Goal: Task Accomplishment & Management: Use online tool/utility

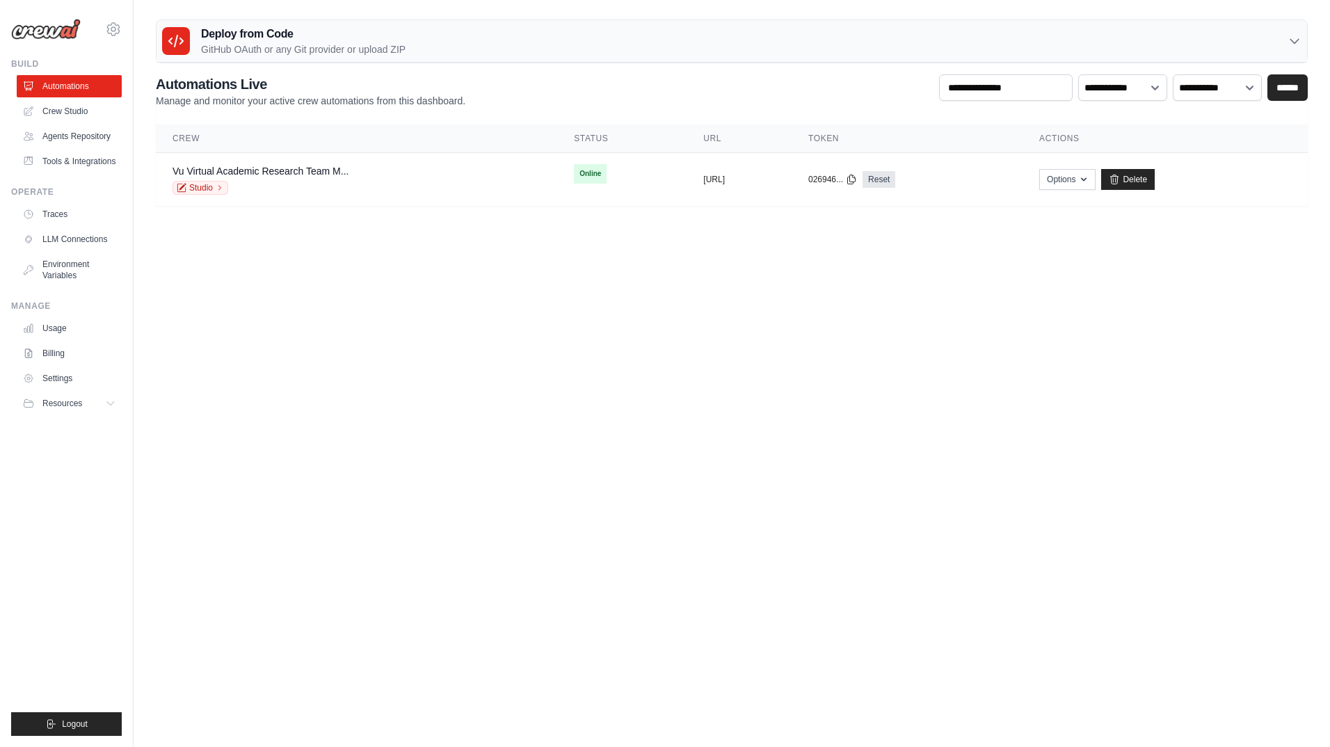
click at [310, 173] on link "Vu Virtual Academic Research Team M..." at bounding box center [261, 171] width 176 height 11
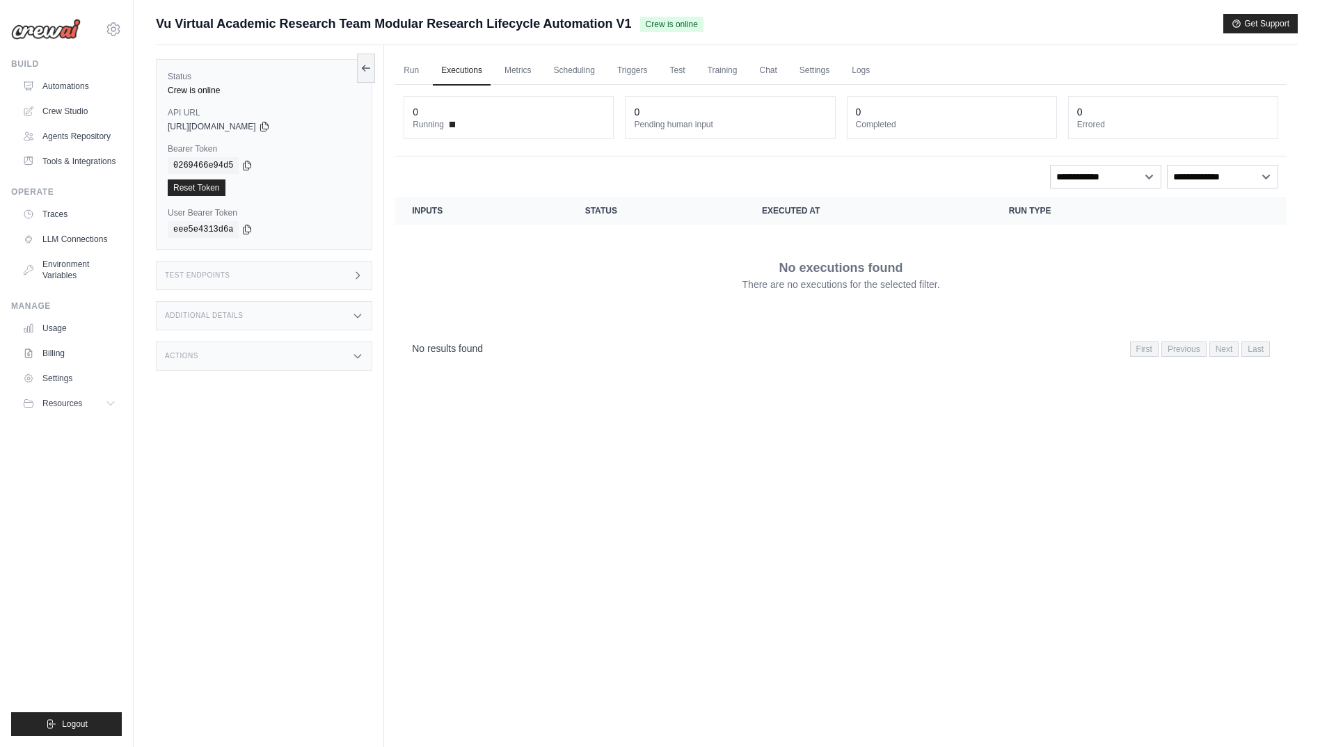
click at [515, 76] on link "Metrics" at bounding box center [518, 70] width 44 height 29
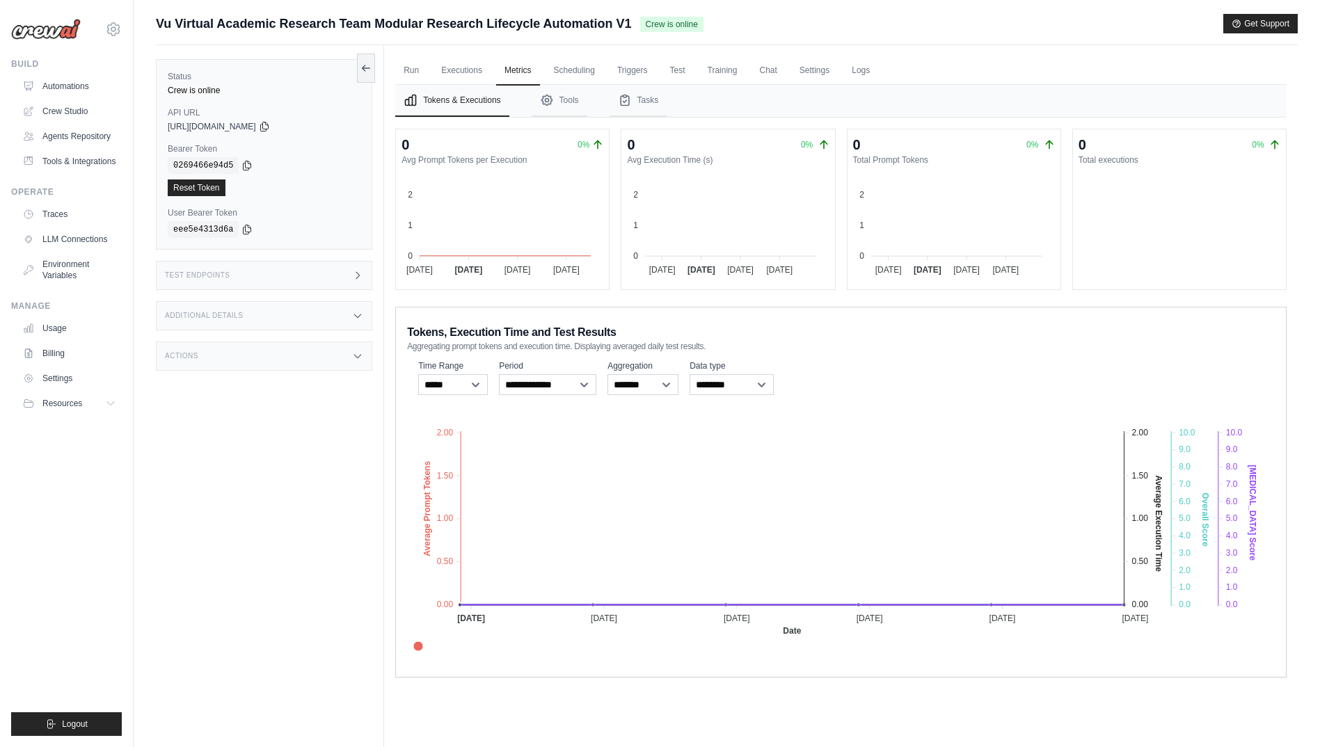
click at [552, 100] on icon "Tabs" at bounding box center [546, 100] width 10 height 10
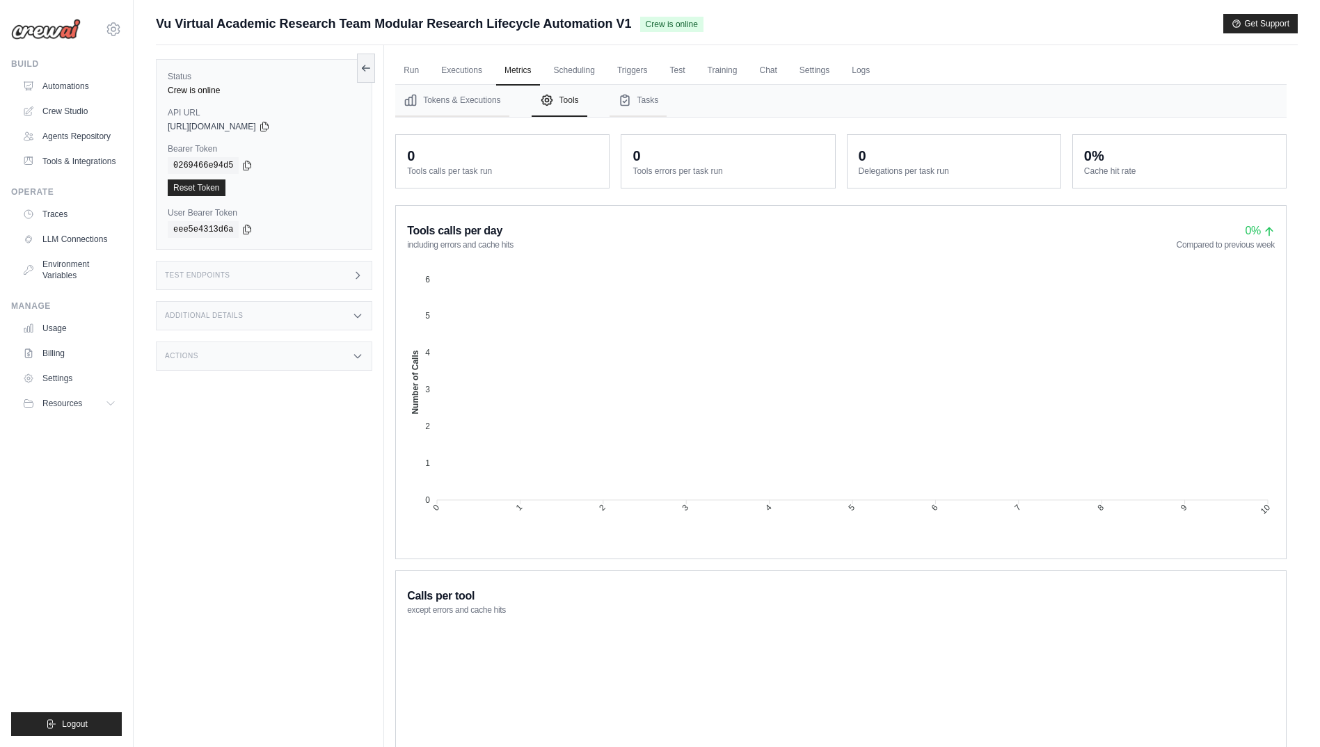
click at [580, 70] on link "Scheduling" at bounding box center [575, 70] width 58 height 29
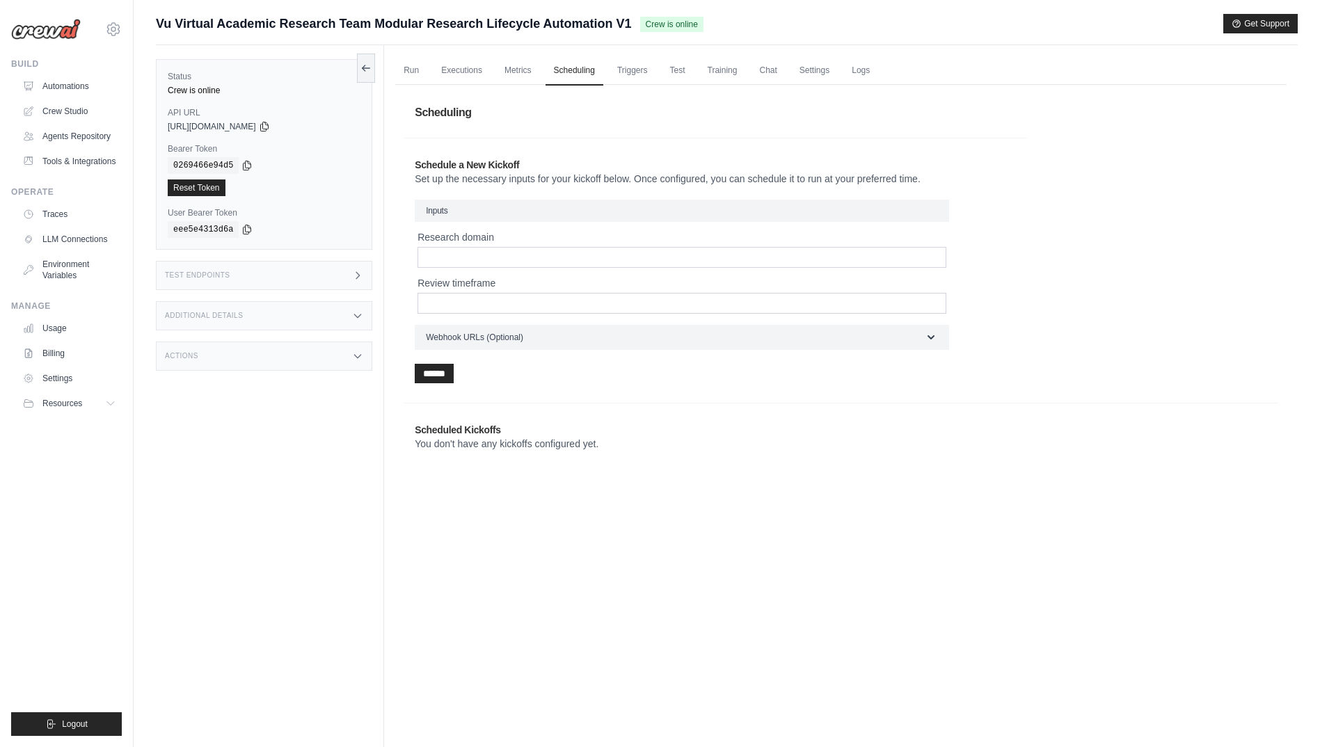
click at [413, 72] on link "Run" at bounding box center [411, 70] width 32 height 29
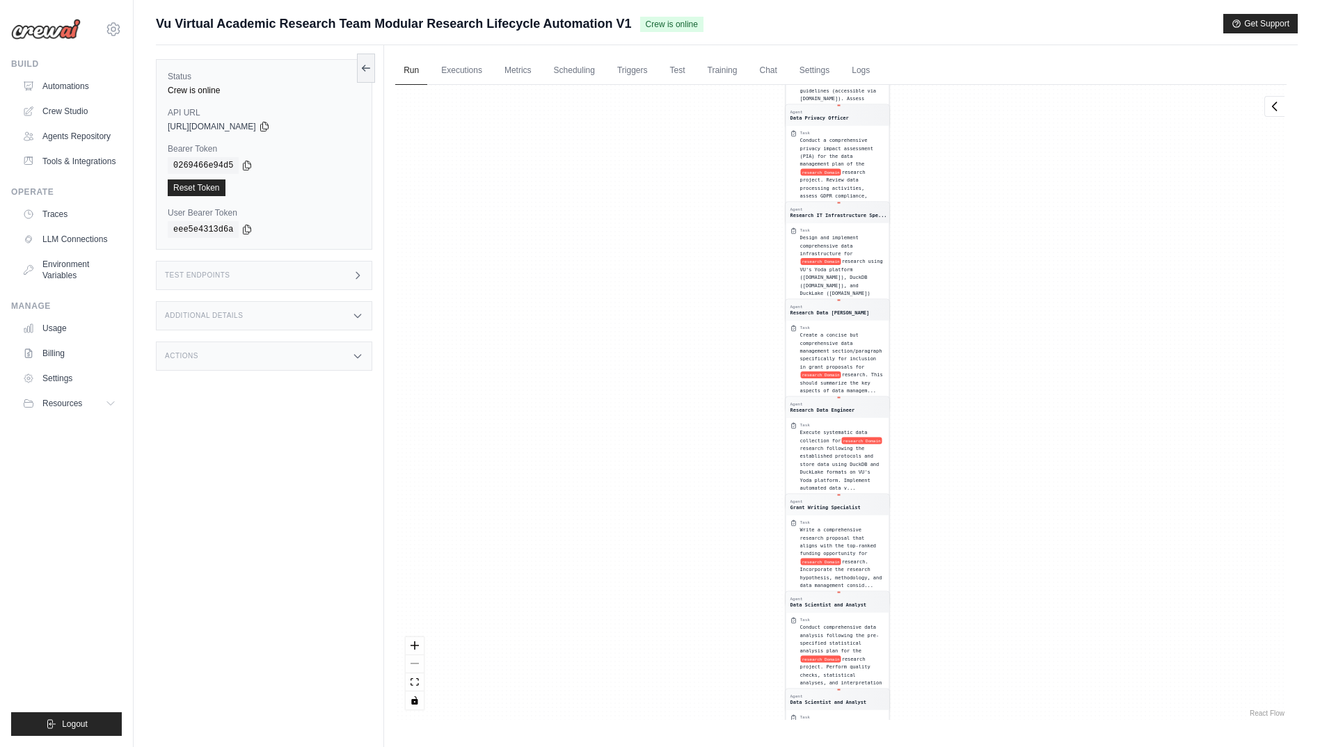
click at [467, 71] on link "Executions" at bounding box center [462, 70] width 58 height 29
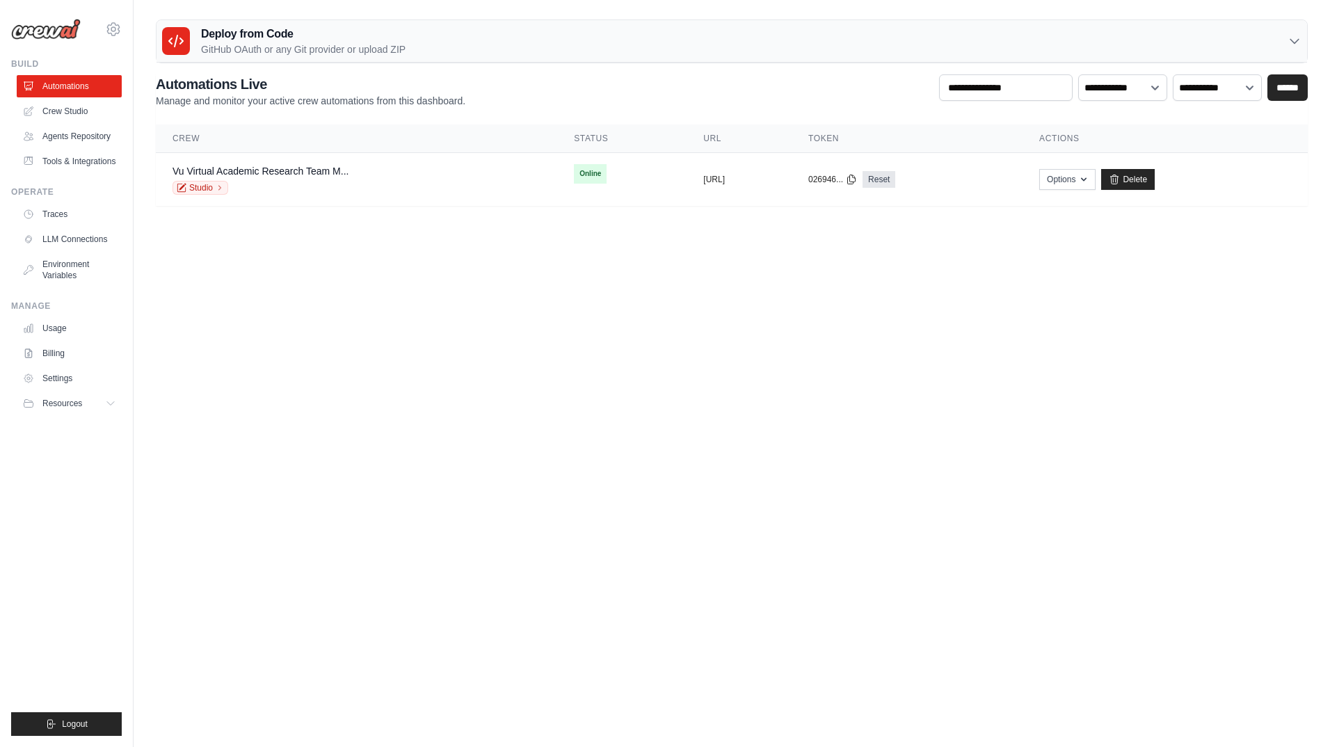
click at [210, 184] on link "Studio" at bounding box center [201, 188] width 56 height 14
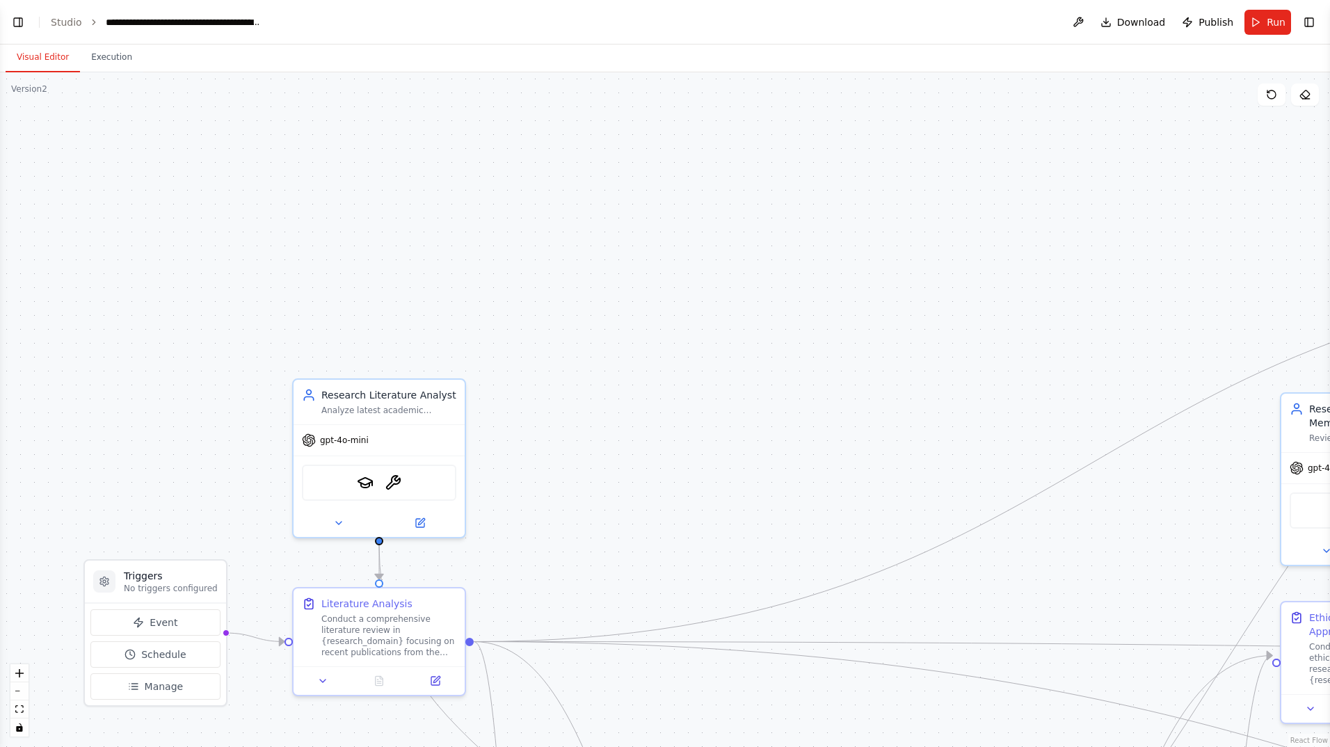
scroll to position [14368, 0]
click at [1310, 19] on button "Toggle Right Sidebar" at bounding box center [1309, 22] width 19 height 19
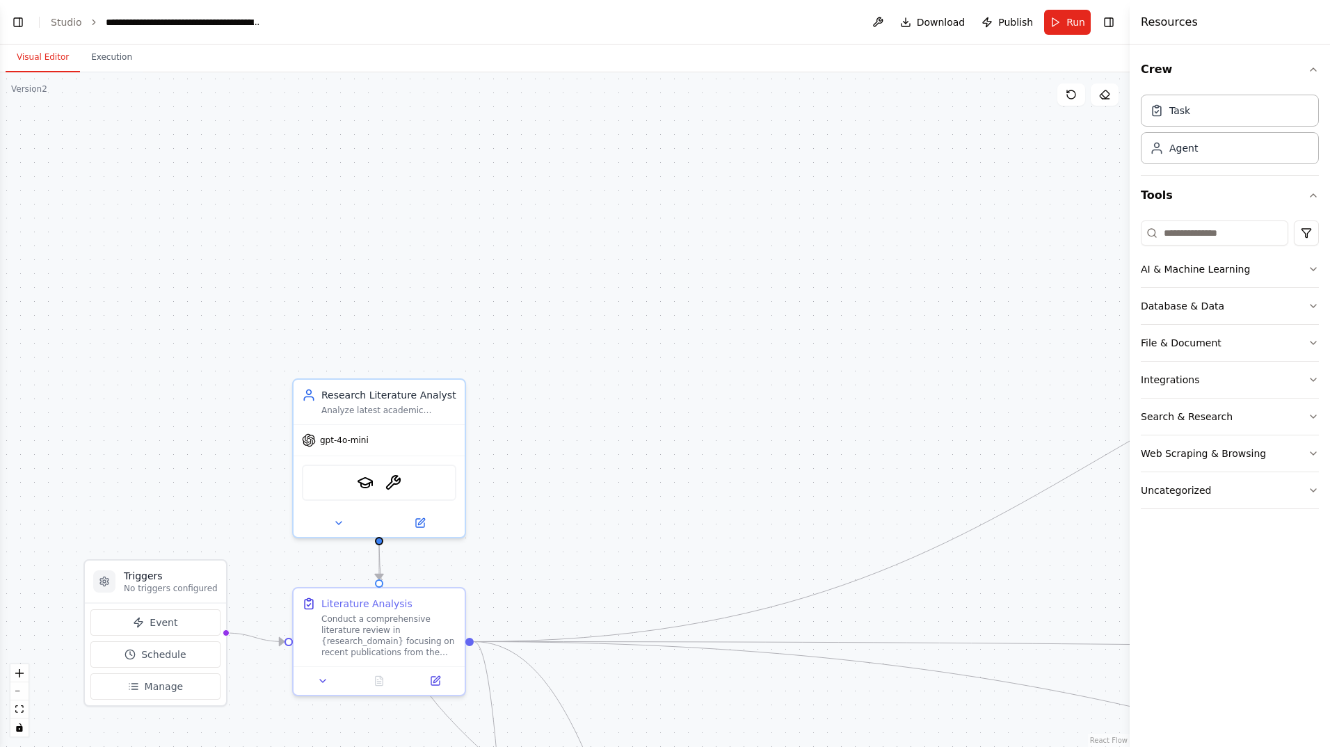
click at [19, 25] on button "Toggle Left Sidebar" at bounding box center [17, 22] width 19 height 19
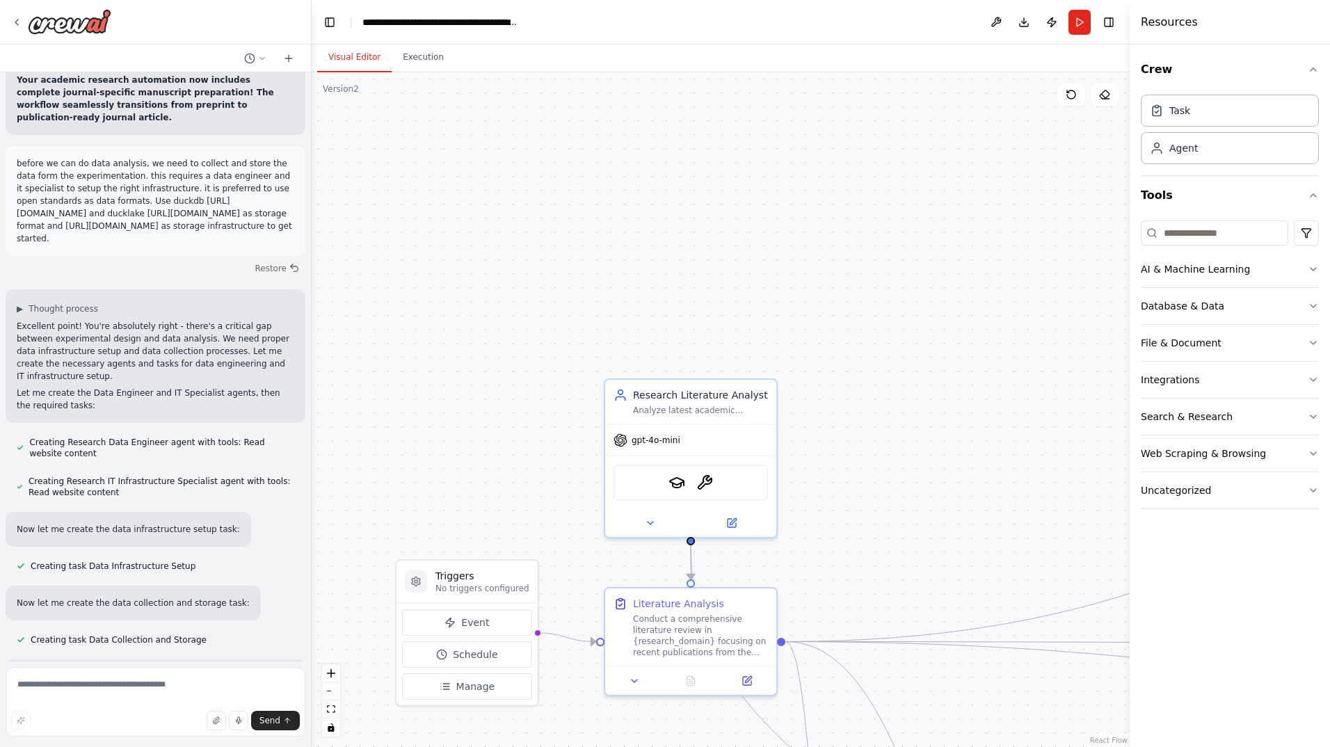
click at [329, 24] on button "Toggle Left Sidebar" at bounding box center [329, 22] width 19 height 19
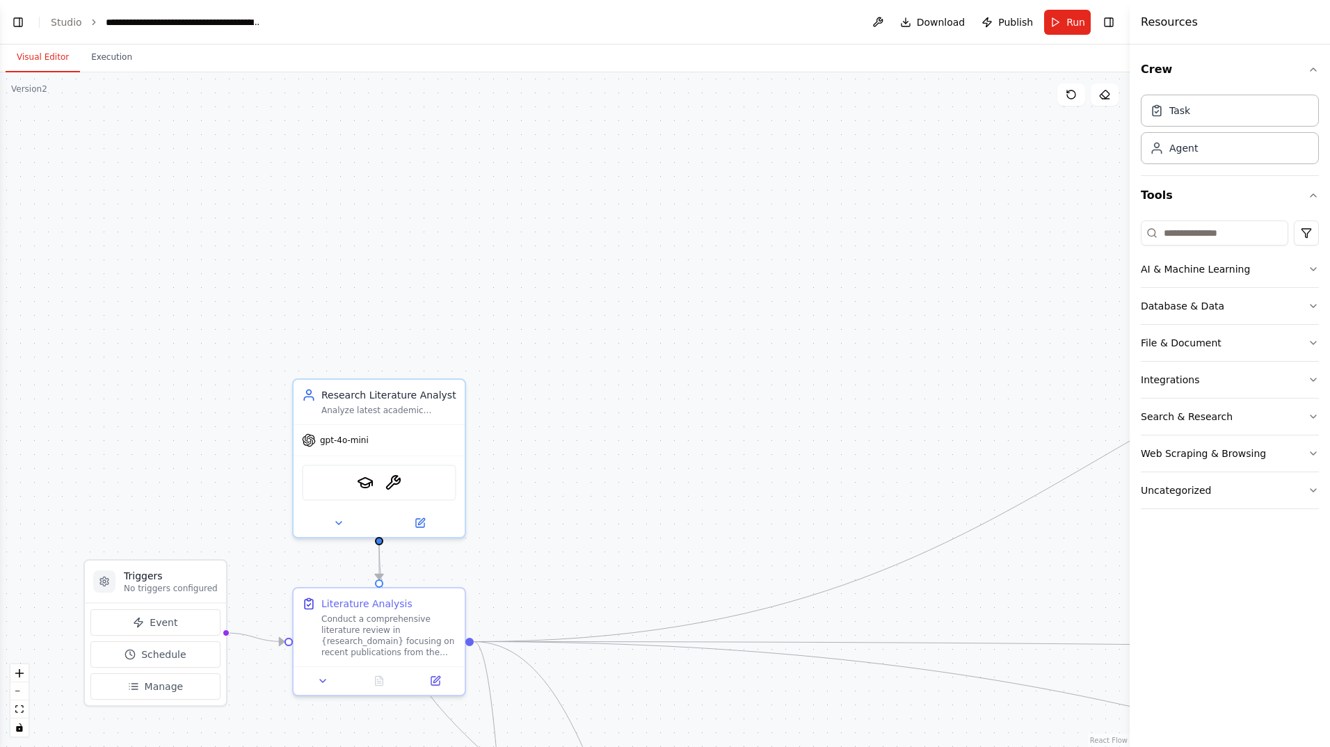
click at [1317, 418] on icon "button" at bounding box center [1313, 416] width 11 height 11
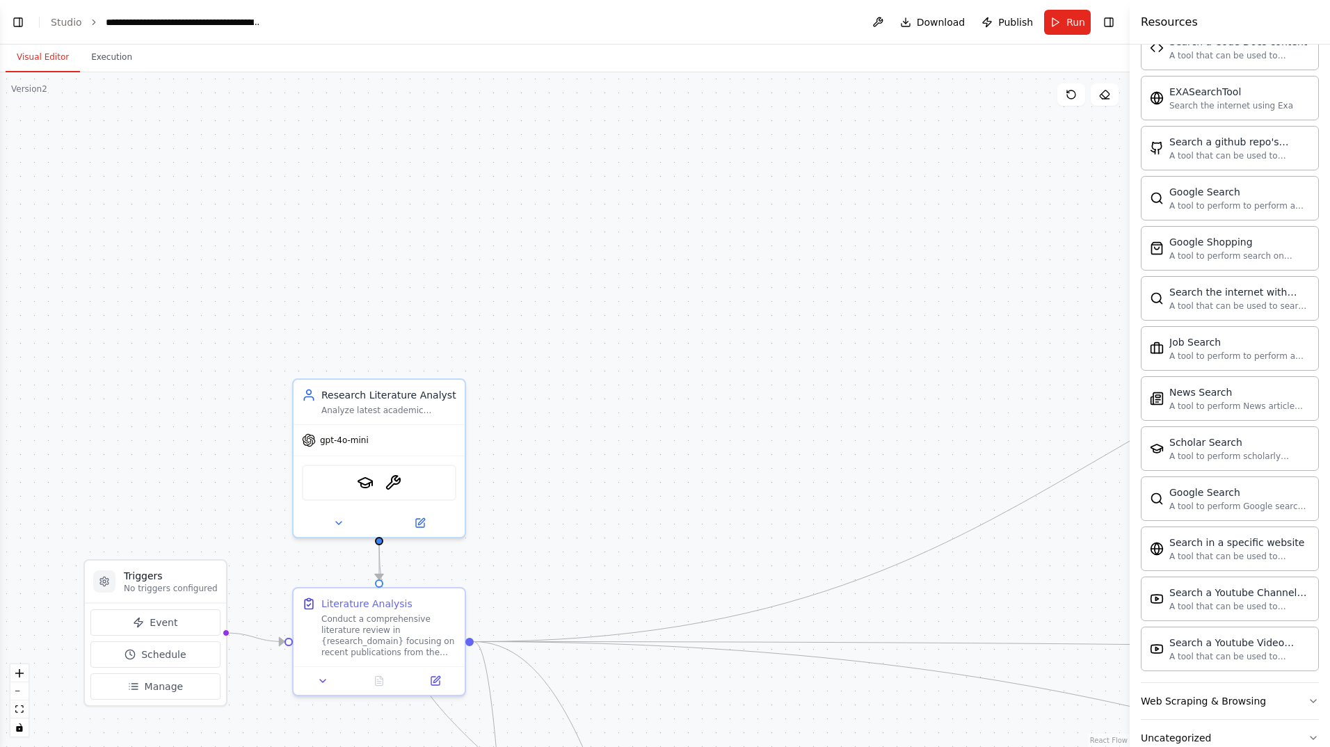
scroll to position [497, 0]
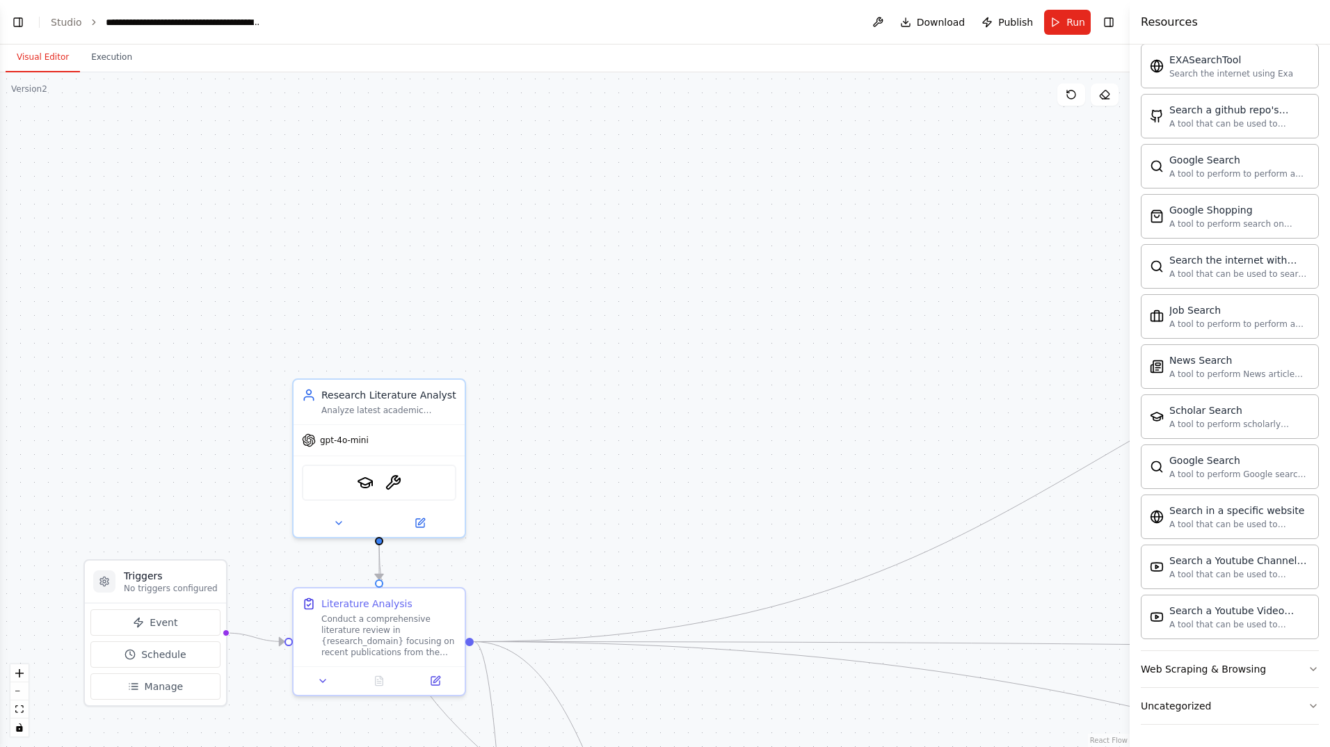
click at [1308, 671] on icon "button" at bounding box center [1313, 669] width 11 height 11
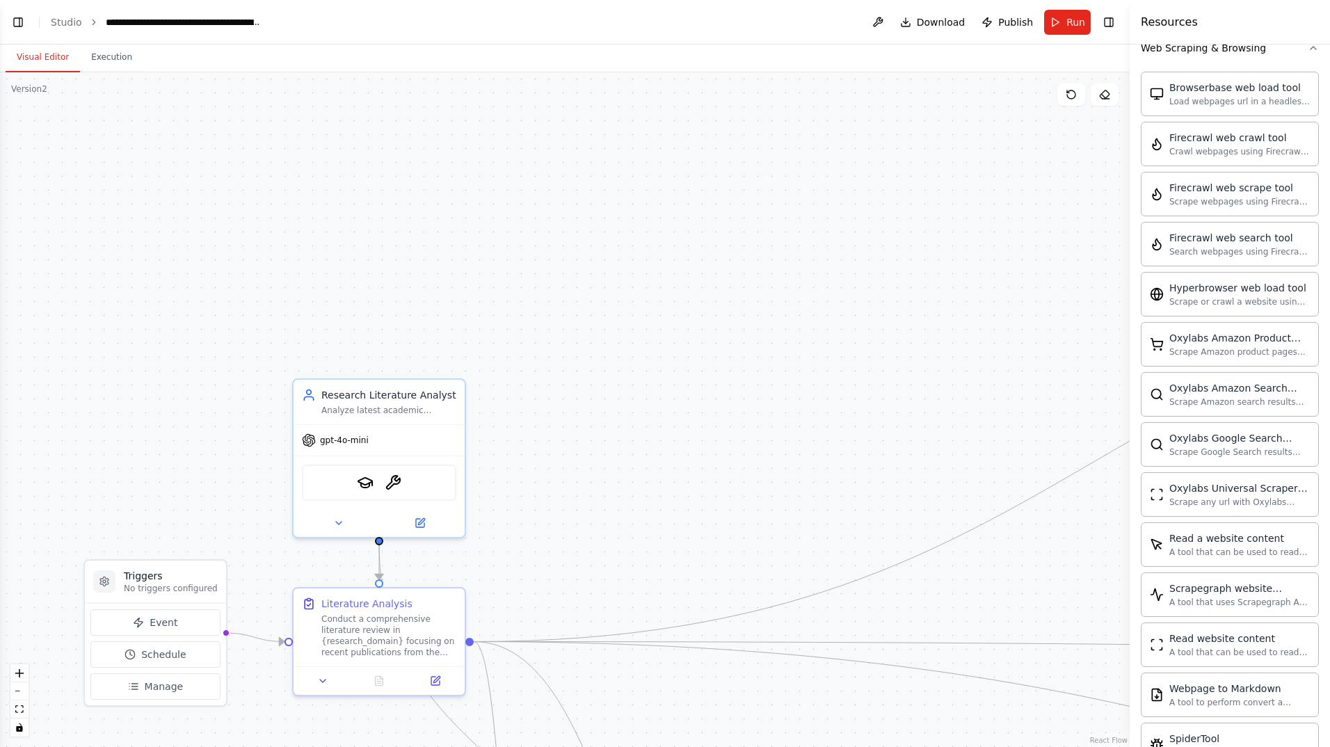
scroll to position [772, 0]
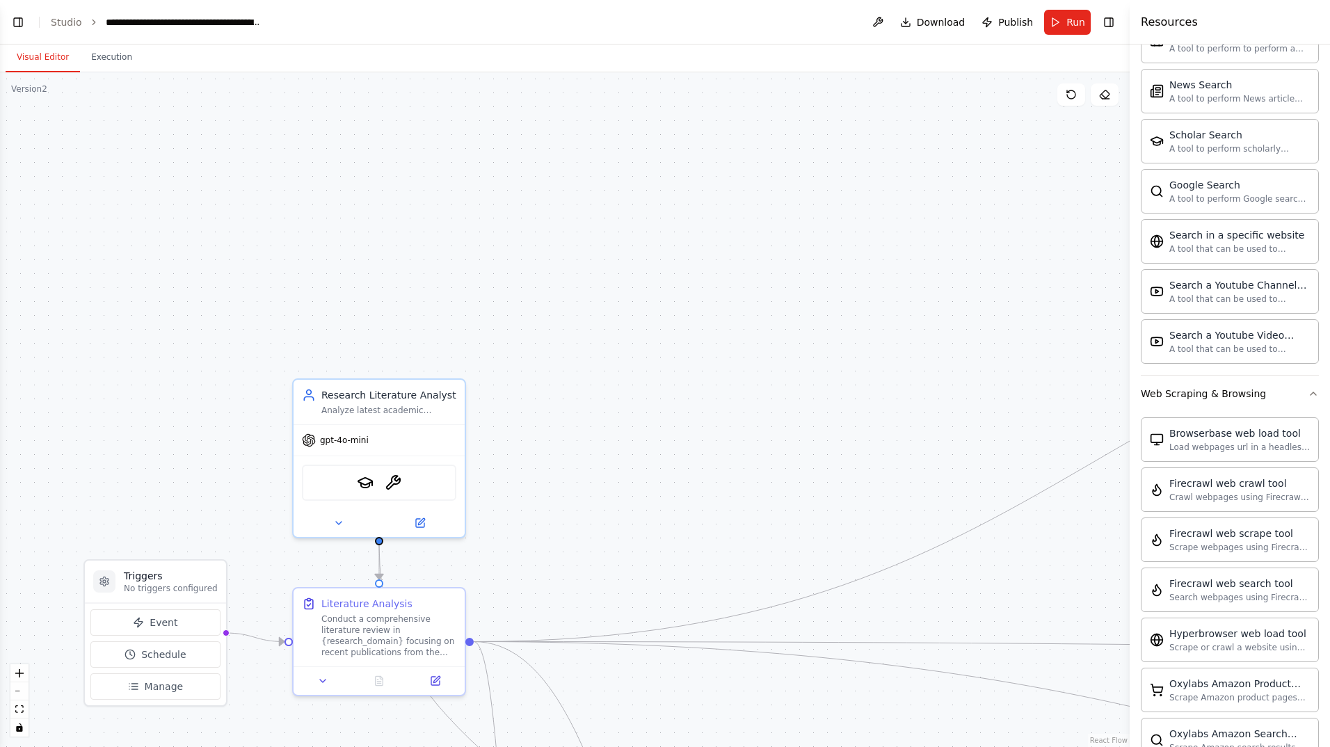
click at [1308, 395] on icon "button" at bounding box center [1313, 393] width 11 height 11
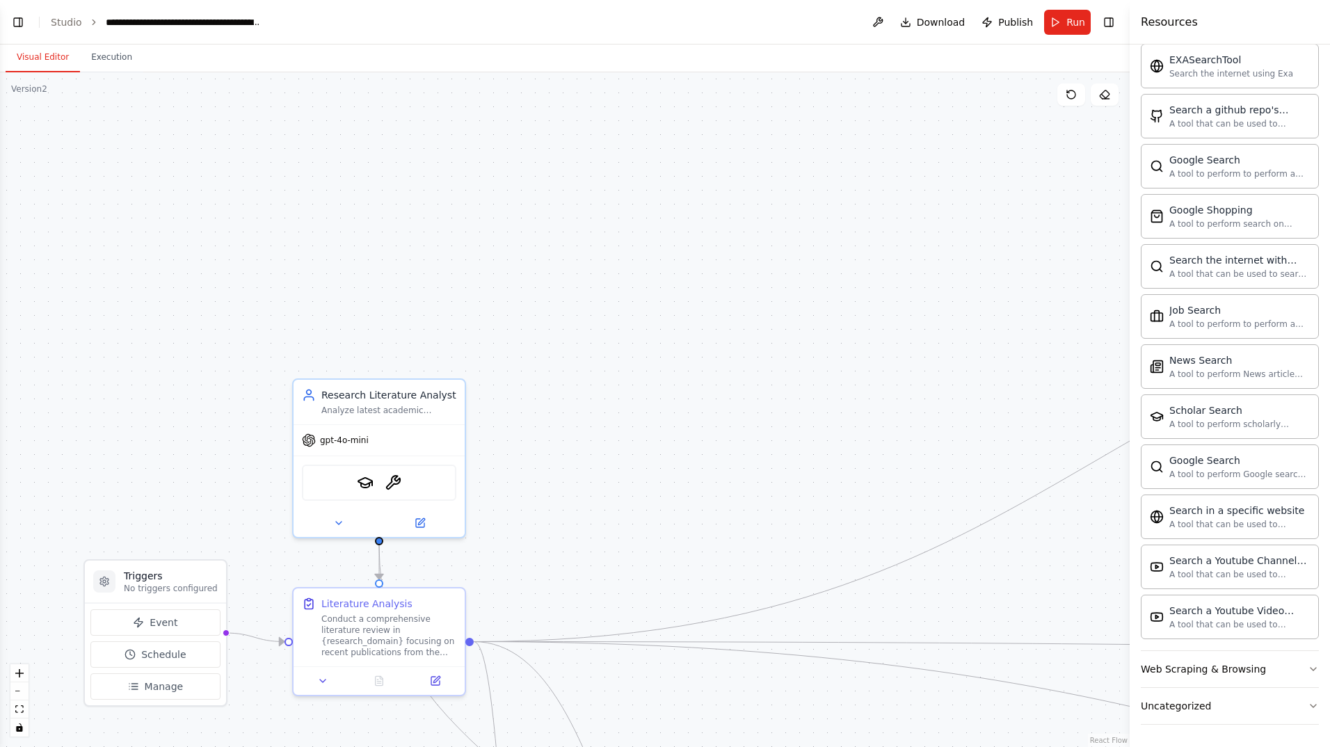
click at [406, 411] on div "Analyze latest academic research in {research_domain} to identify gaps, trends,…" at bounding box center [388, 410] width 135 height 11
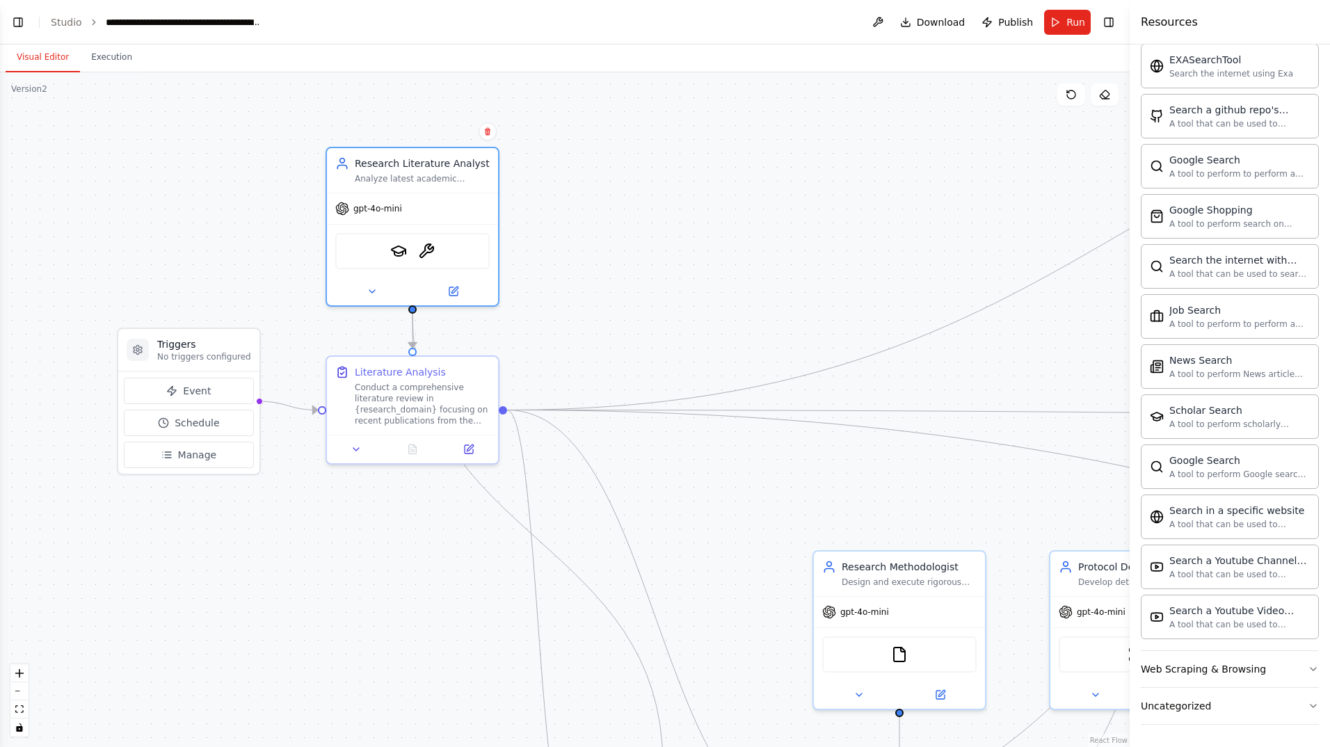
drag, startPoint x: 647, startPoint y: 469, endPoint x: 674, endPoint y: 226, distance: 244.3
click at [674, 226] on div ".deletable-edge-delete-btn { width: 20px; height: 20px; border: 0px solid #ffff…" at bounding box center [565, 409] width 1130 height 675
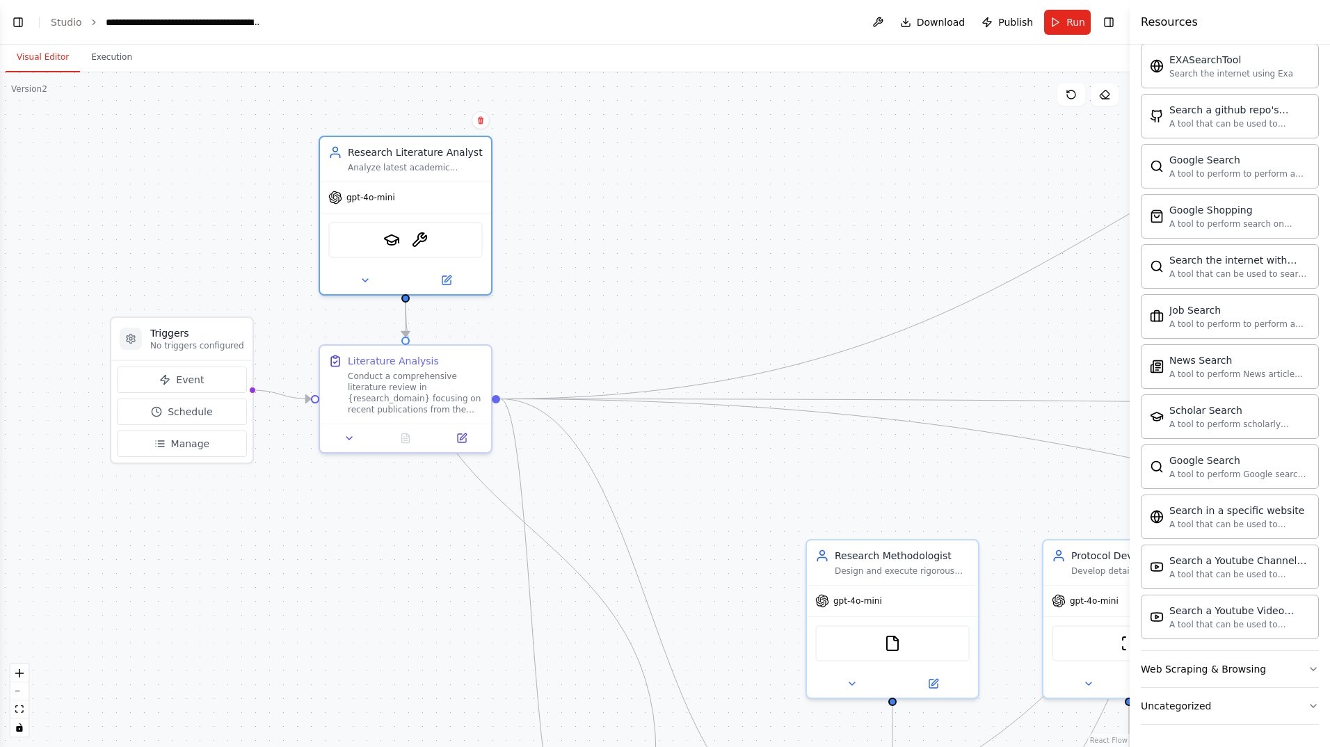
click at [364, 280] on icon at bounding box center [365, 280] width 11 height 11
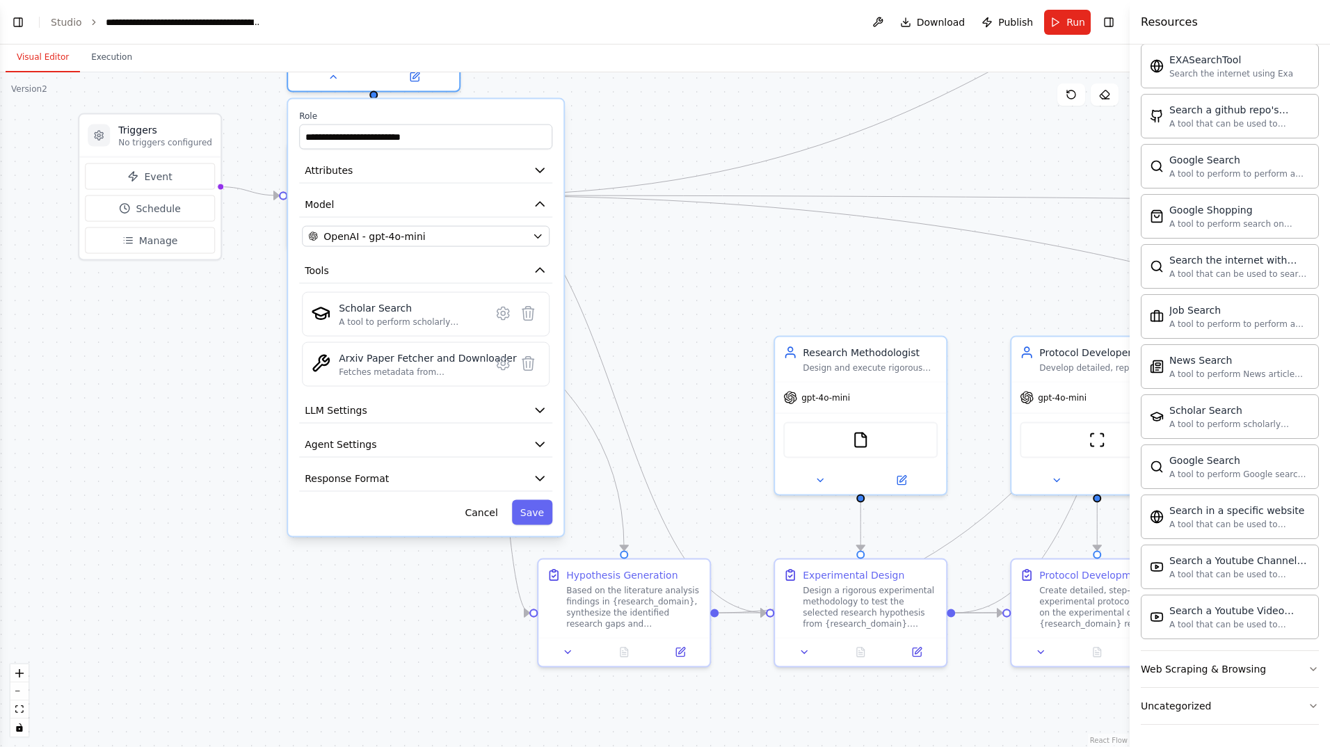
drag, startPoint x: 708, startPoint y: 308, endPoint x: 674, endPoint y: 105, distance: 205.9
click at [674, 105] on div ".deletable-edge-delete-btn { width: 20px; height: 20px; border: 0px solid #ffff…" at bounding box center [565, 409] width 1130 height 675
click at [546, 167] on icon "button" at bounding box center [540, 171] width 14 height 14
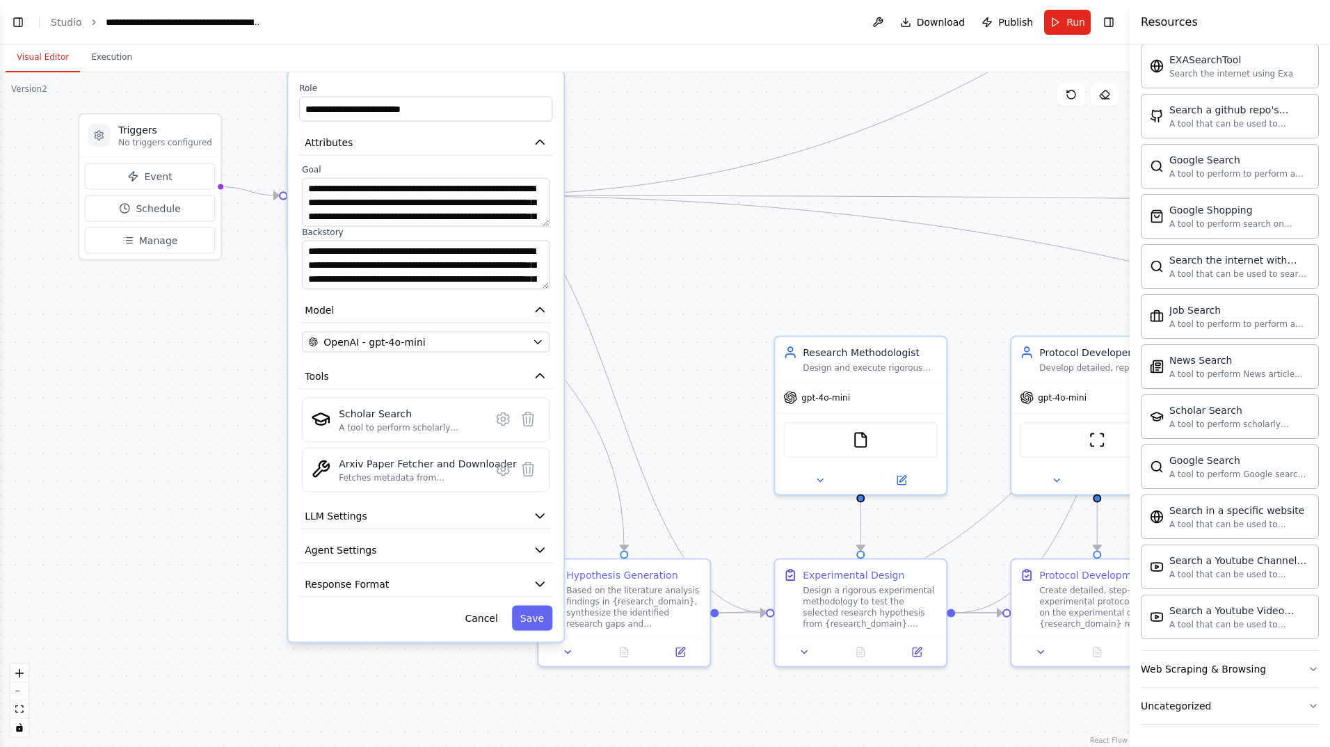
drag, startPoint x: 547, startPoint y: 319, endPoint x: 555, endPoint y: 292, distance: 28.9
click at [555, 292] on div "**********" at bounding box center [426, 357] width 276 height 571
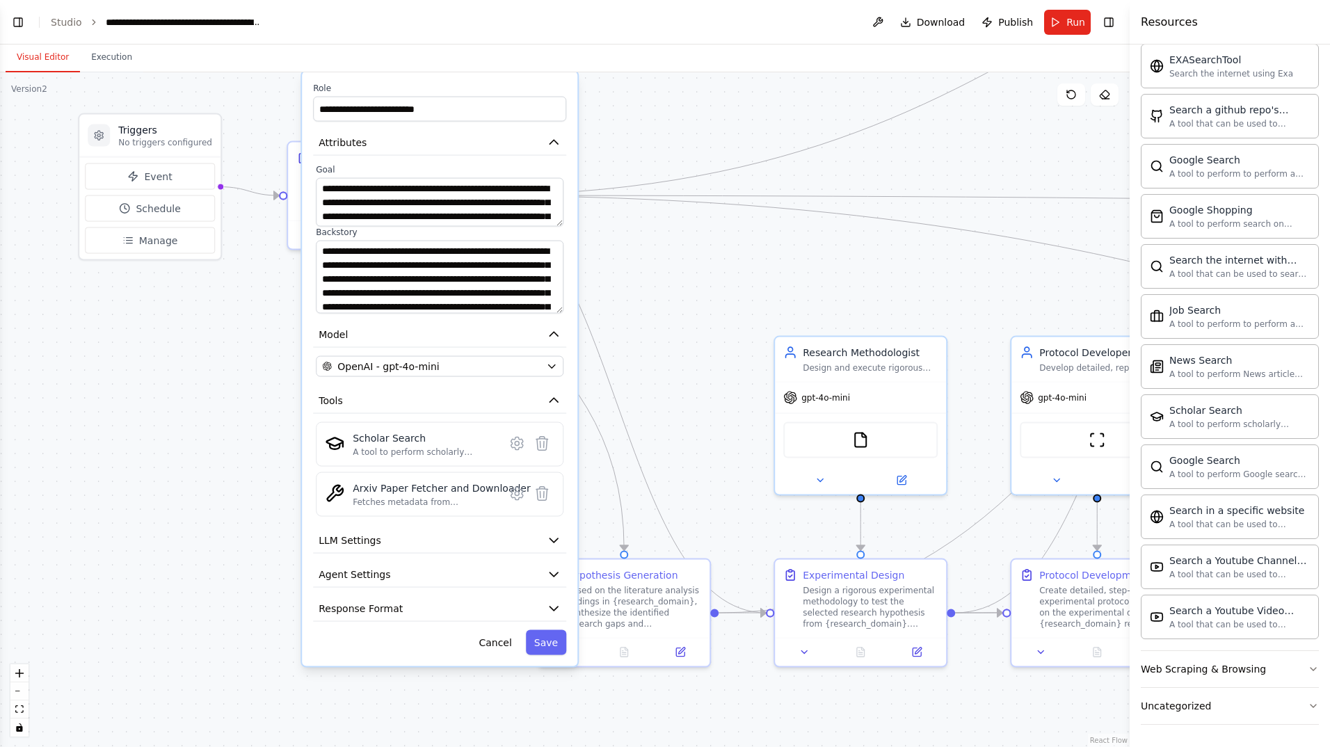
drag, startPoint x: 555, startPoint y: 286, endPoint x: 554, endPoint y: 310, distance: 24.4
click at [554, 310] on textarea "**********" at bounding box center [440, 277] width 248 height 73
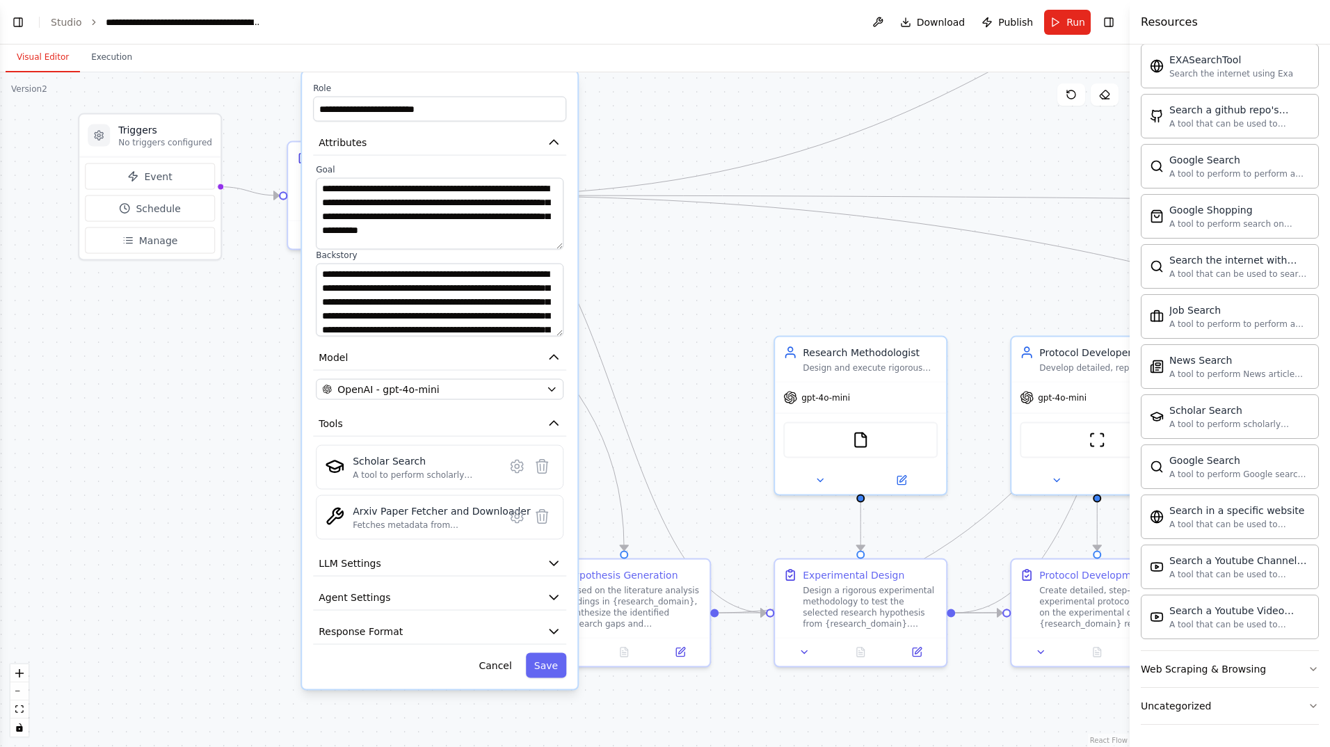
drag, startPoint x: 562, startPoint y: 224, endPoint x: 557, endPoint y: 247, distance: 23.5
click at [557, 247] on textarea "**********" at bounding box center [440, 214] width 248 height 72
click at [555, 633] on icon "button" at bounding box center [554, 632] width 8 height 4
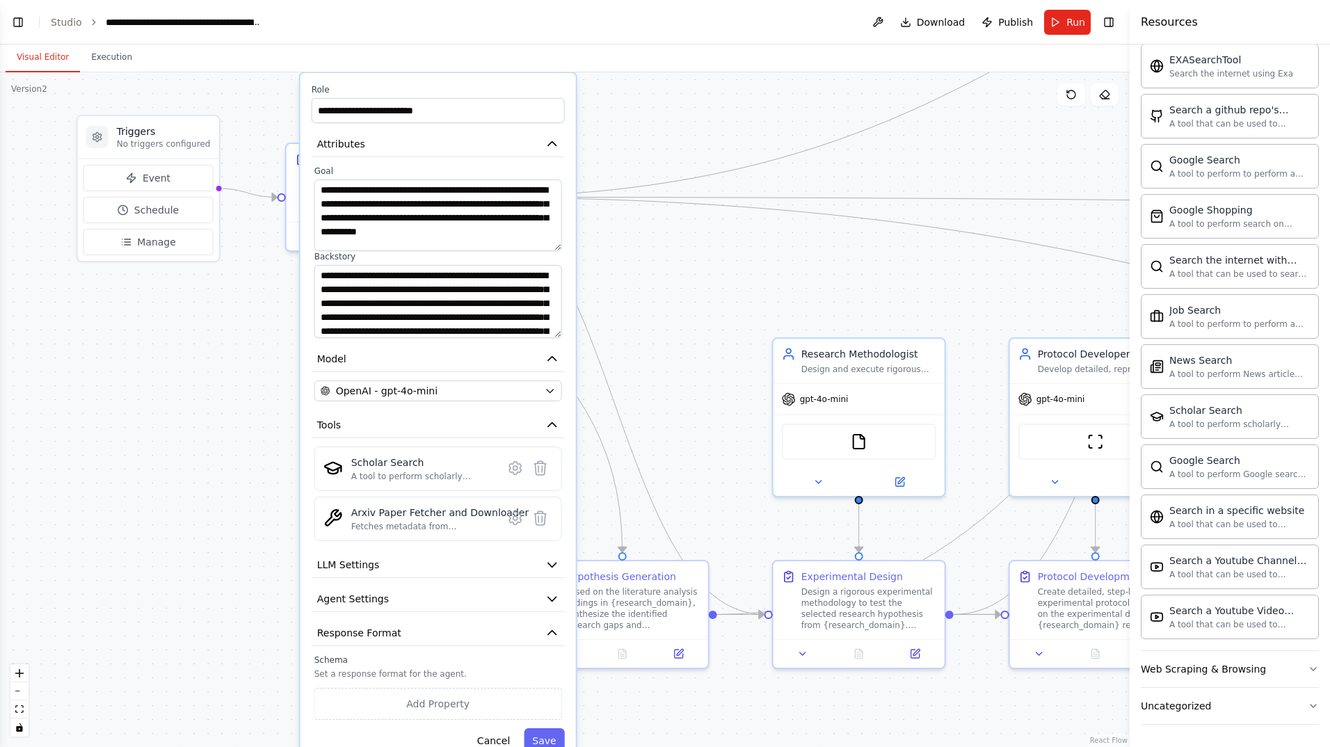
click at [552, 567] on icon "button" at bounding box center [552, 565] width 8 height 4
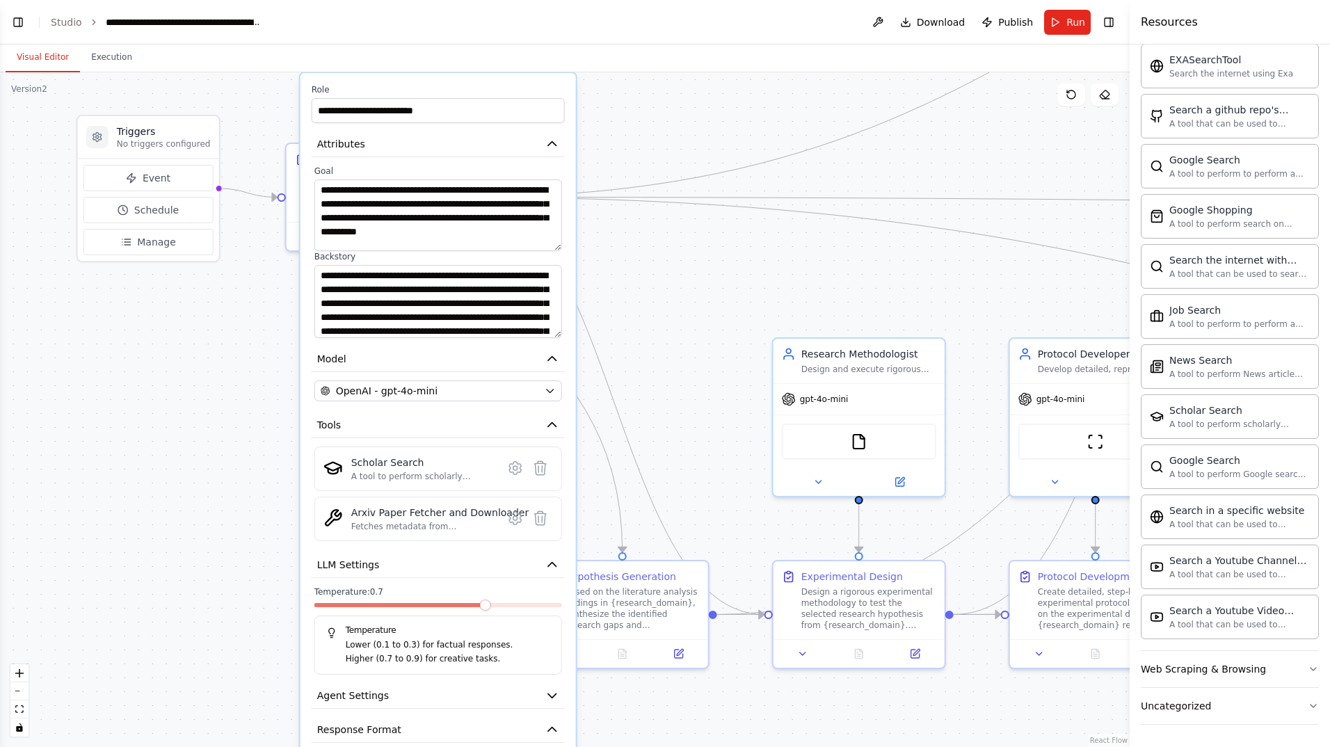
click at [552, 568] on icon "button" at bounding box center [553, 565] width 14 height 14
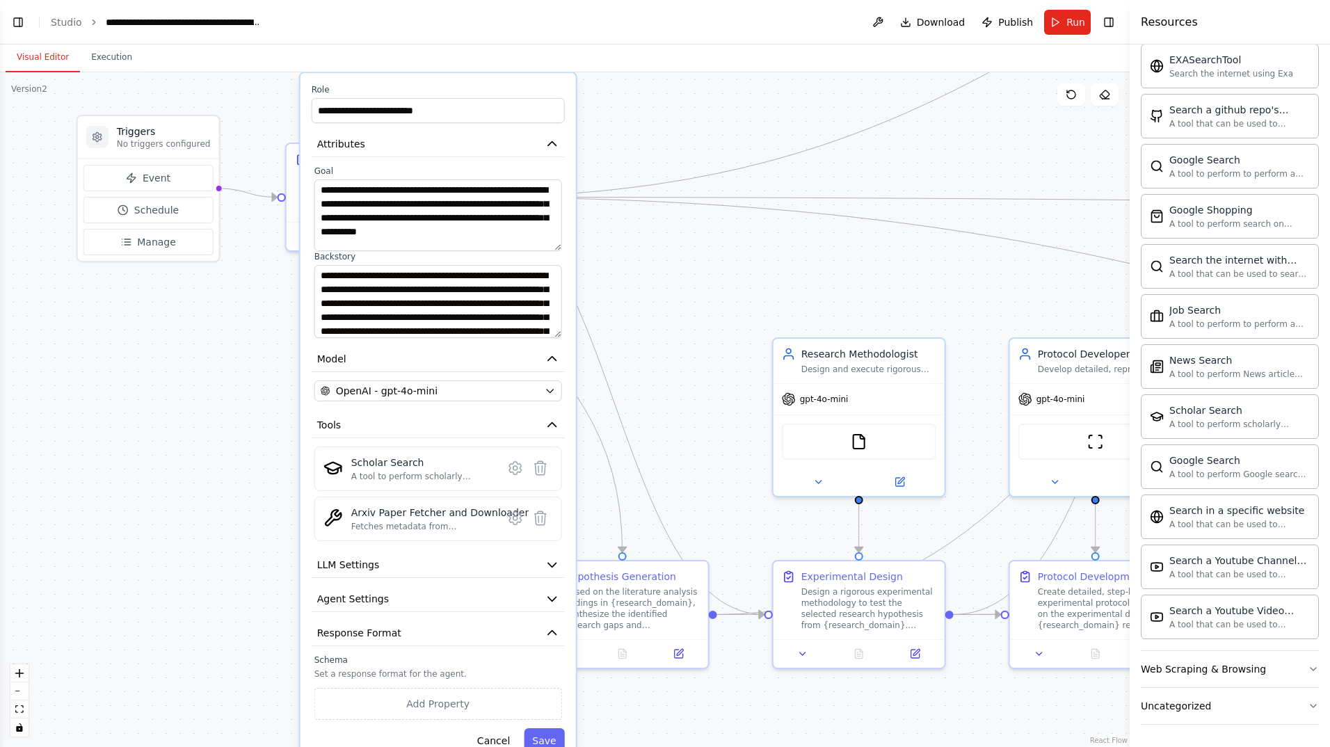
click at [549, 600] on icon "button" at bounding box center [553, 599] width 14 height 14
click at [550, 598] on icon "button" at bounding box center [553, 599] width 14 height 14
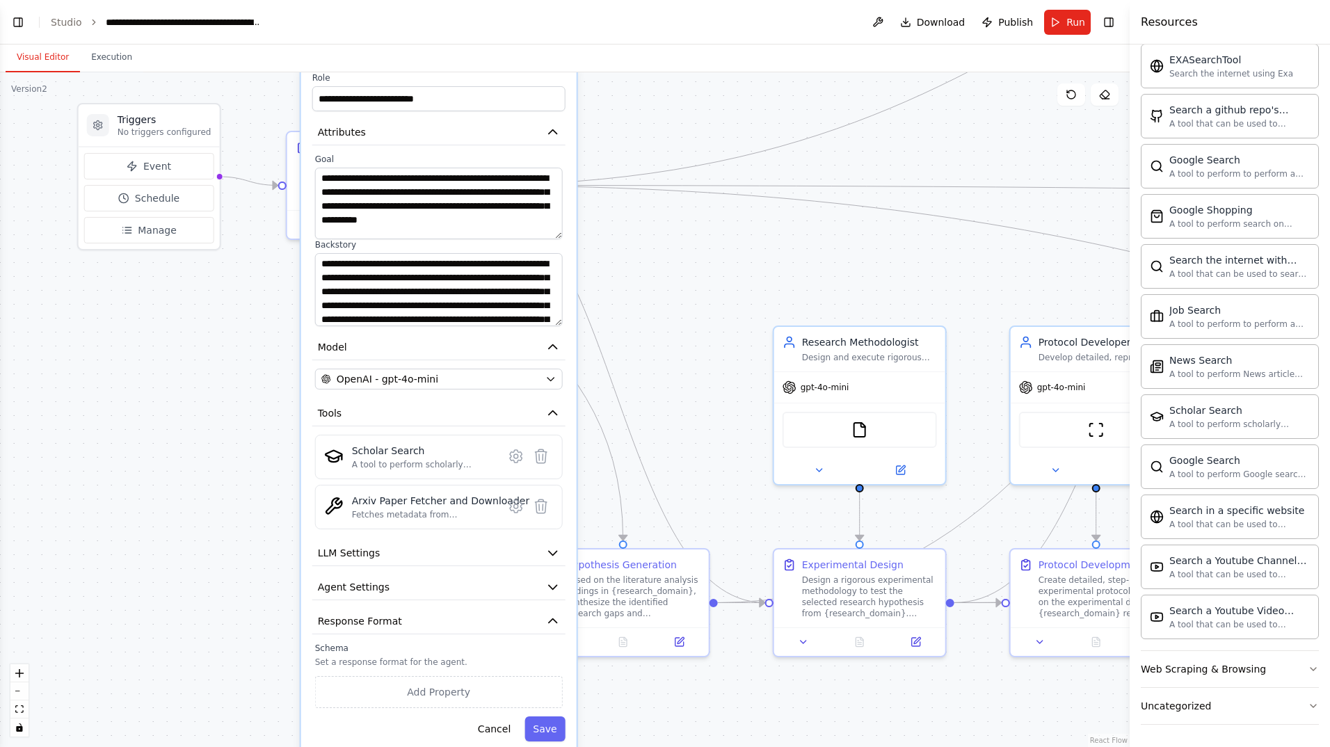
drag, startPoint x: 652, startPoint y: 308, endPoint x: 653, endPoint y: 296, distance: 11.8
click at [653, 296] on div ".deletable-edge-delete-btn { width: 20px; height: 20px; border: 0px solid #ffff…" at bounding box center [565, 409] width 1130 height 675
click at [502, 733] on button "Cancel" at bounding box center [494, 729] width 49 height 25
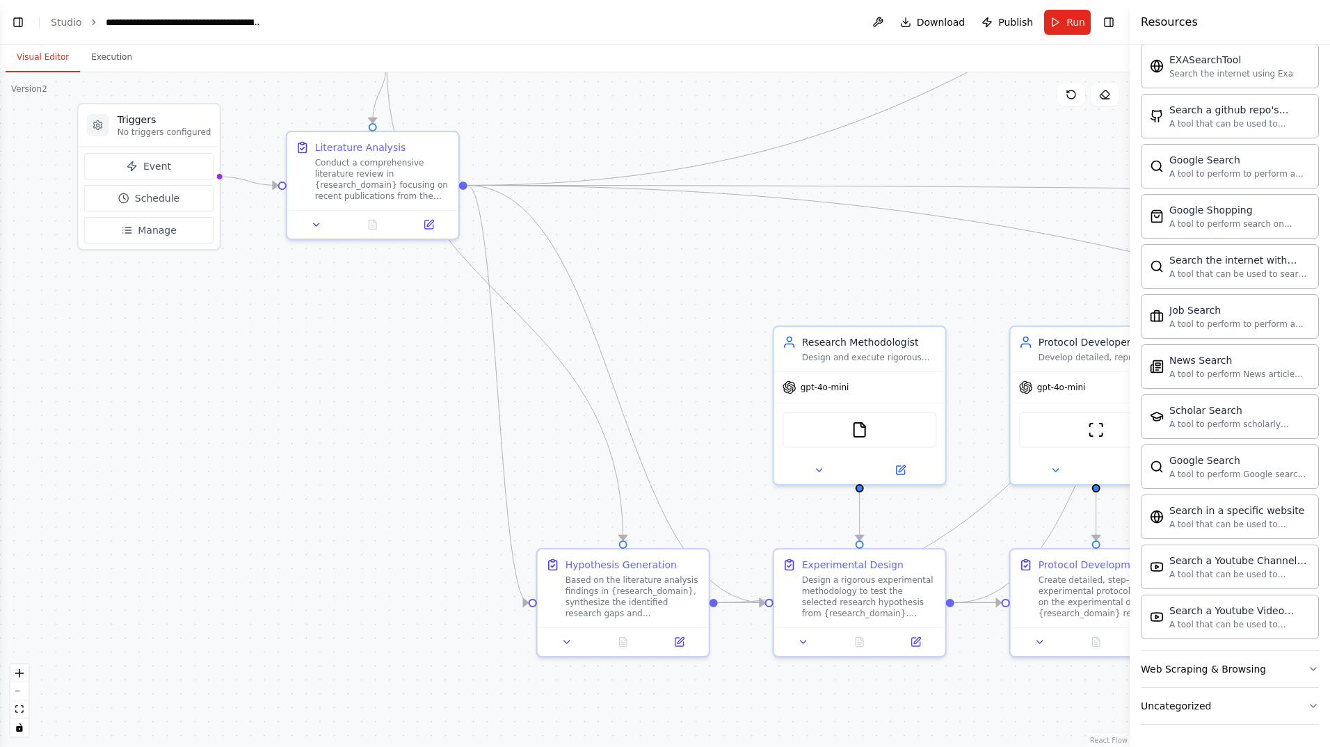
click at [369, 184] on div "Conduct a comprehensive literature review in {research_domain} focusing on rece…" at bounding box center [382, 179] width 135 height 45
click at [315, 226] on icon at bounding box center [316, 224] width 11 height 11
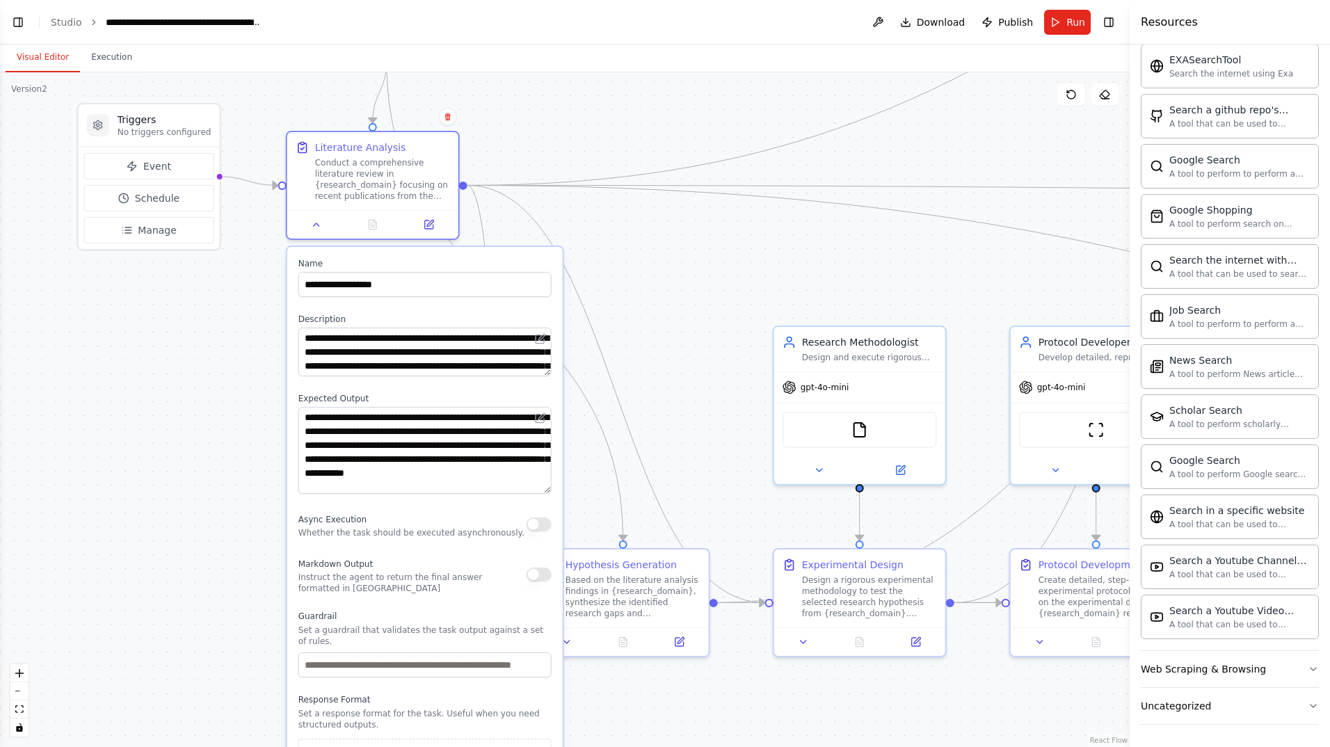
drag, startPoint x: 550, startPoint y: 453, endPoint x: 548, endPoint y: 491, distance: 38.4
click at [548, 491] on textarea "**********" at bounding box center [425, 450] width 253 height 87
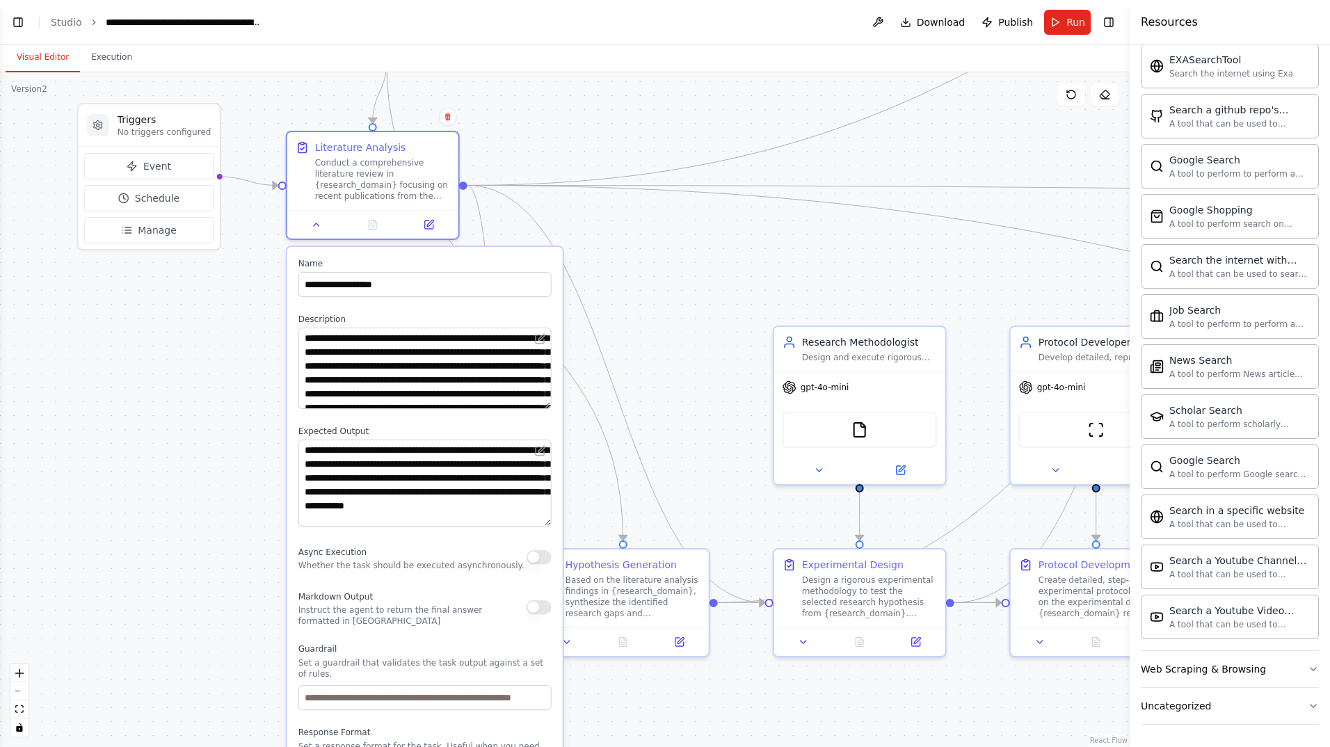
drag, startPoint x: 548, startPoint y: 373, endPoint x: 549, endPoint y: 406, distance: 32.7
click at [549, 406] on textarea "**********" at bounding box center [425, 368] width 253 height 81
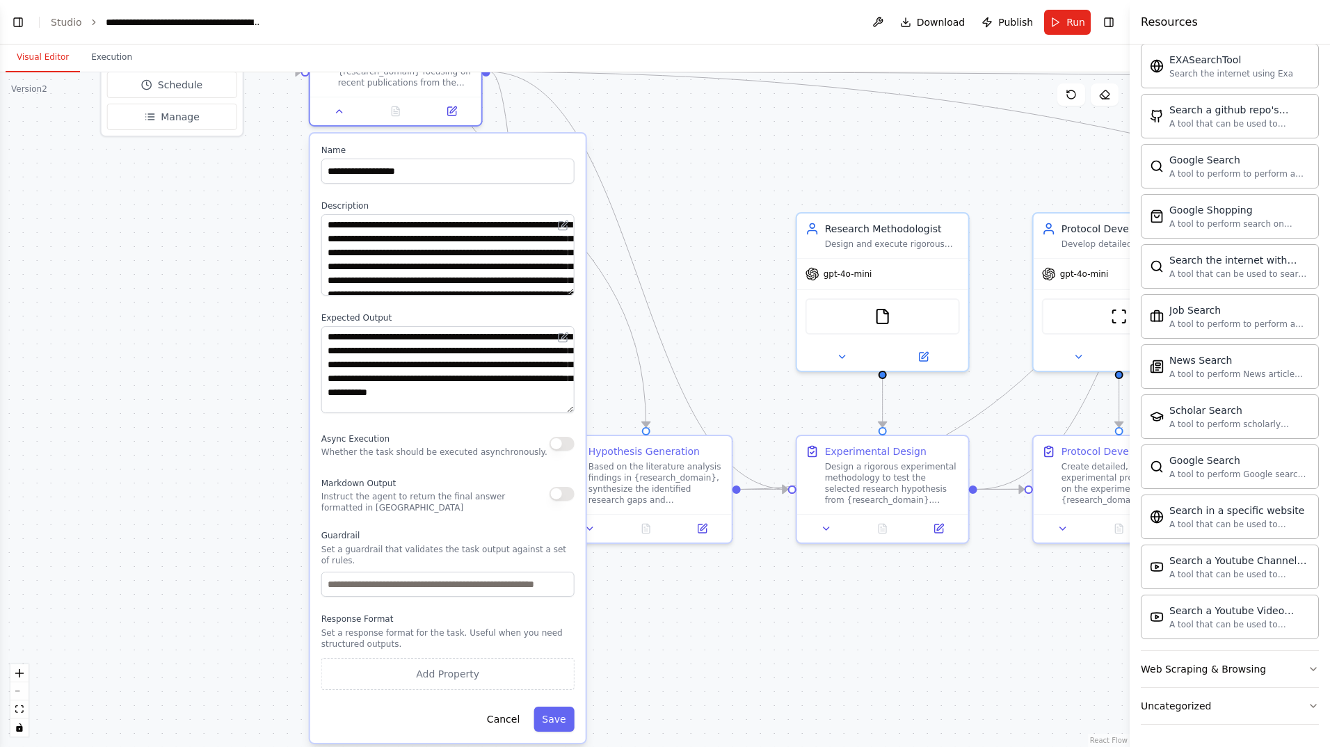
drag, startPoint x: 712, startPoint y: 385, endPoint x: 735, endPoint y: 272, distance: 115.7
click at [735, 272] on div ".deletable-edge-delete-btn { width: 20px; height: 20px; border: 0px solid #ffff…" at bounding box center [565, 409] width 1130 height 675
click at [518, 574] on input "text" at bounding box center [447, 584] width 253 height 25
click at [681, 298] on div ".deletable-edge-delete-btn { width: 20px; height: 20px; border: 0px solid #ffff…" at bounding box center [565, 409] width 1130 height 675
click at [413, 447] on p "Whether the task should be executed asynchronously." at bounding box center [434, 452] width 226 height 11
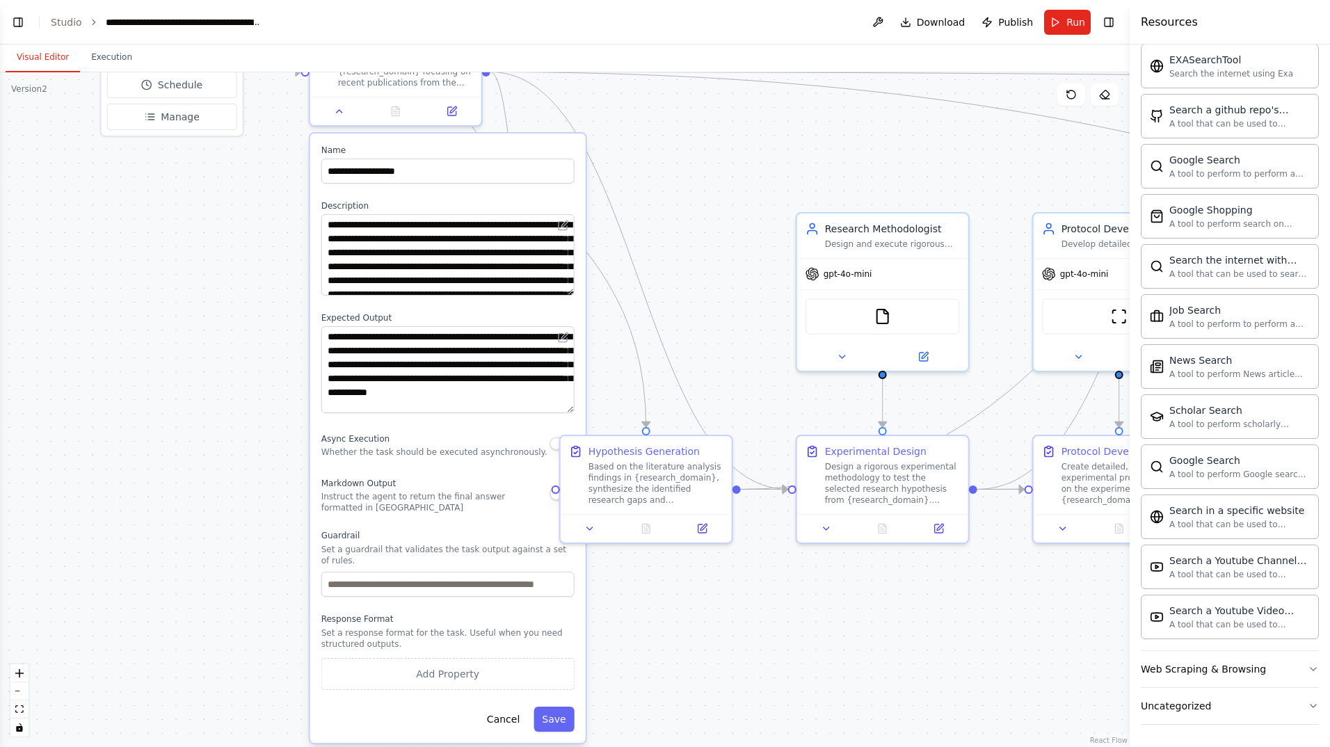
click at [242, 463] on div ".deletable-edge-delete-btn { width: 20px; height: 20px; border: 0px solid #ffff…" at bounding box center [565, 409] width 1130 height 675
click at [471, 139] on div "**********" at bounding box center [448, 439] width 276 height 610
click at [411, 91] on div "Literature Analysis Conduct a comprehensive literature review in {research_doma…" at bounding box center [395, 58] width 171 height 78
